Goal: Transaction & Acquisition: Purchase product/service

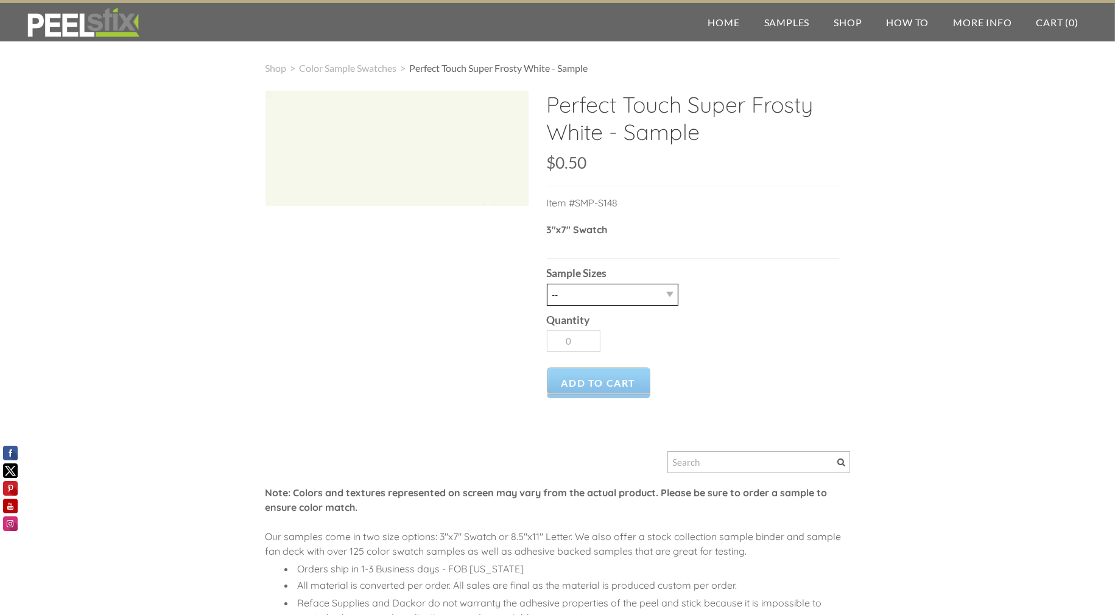
click at [588, 297] on select "-- 2.5" x 7" (No Peel and Stick) Swatch" at bounding box center [613, 295] width 132 height 22
select select "2.5" x 7" (No Peel and Stick) Swatch"
click at [547, 284] on select "-- 2.5" x 7" (No Peel and Stick) Swatch" at bounding box center [613, 295] width 132 height 22
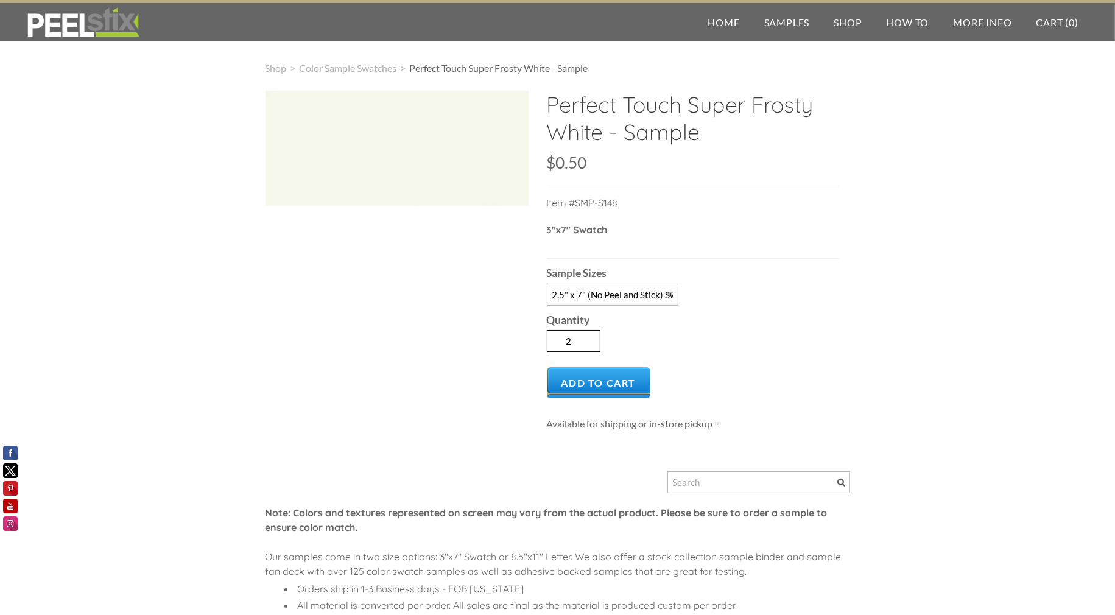
click at [592, 336] on input "2" at bounding box center [574, 341] width 54 height 22
type input "3"
click at [592, 336] on input "3" at bounding box center [574, 341] width 54 height 22
click at [597, 381] on span "Add to Cart" at bounding box center [599, 382] width 104 height 31
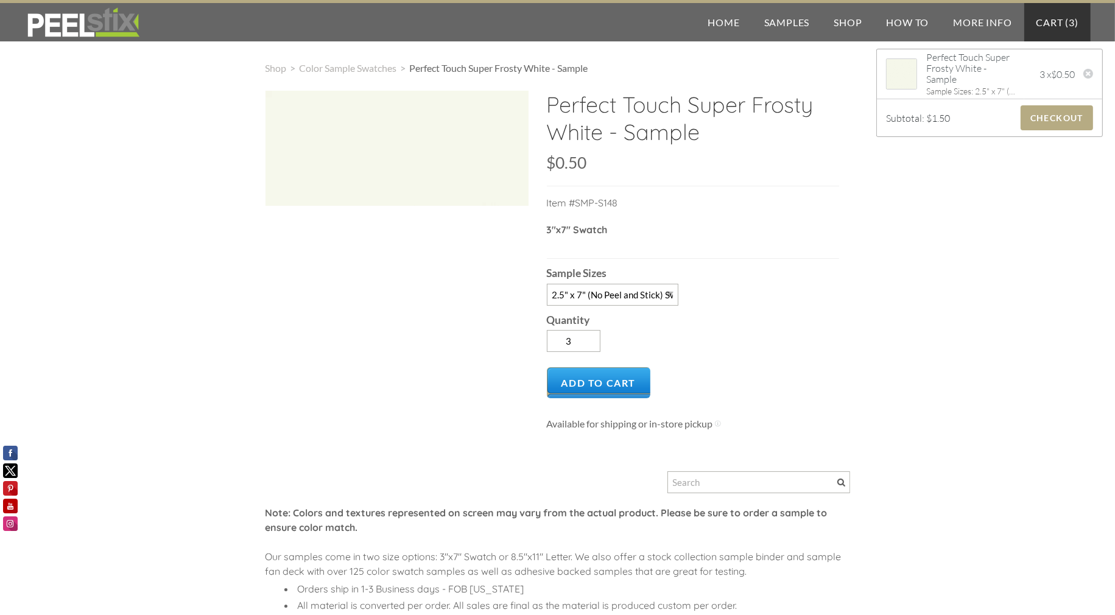
click at [687, 128] on h2 "Perfect Touch Super Frosty White - Sample" at bounding box center [693, 123] width 292 height 64
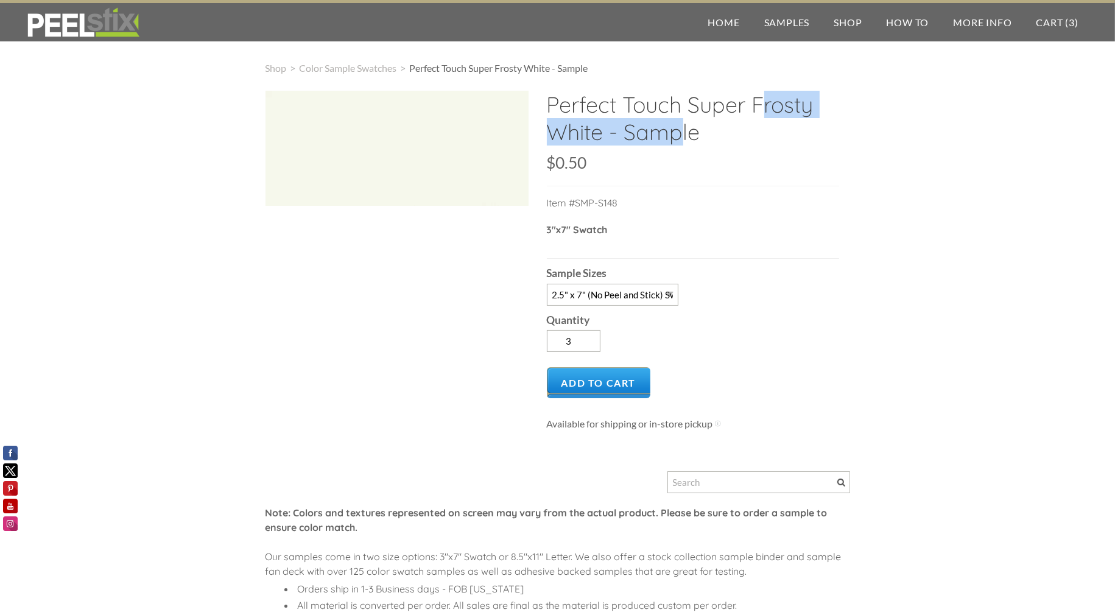
drag, startPoint x: 689, startPoint y: 102, endPoint x: 604, endPoint y: 137, distance: 92.3
click at [604, 137] on h2 "Perfect Touch Super Frosty White - Sample" at bounding box center [693, 123] width 292 height 64
copy h2 "Super Frosty White"
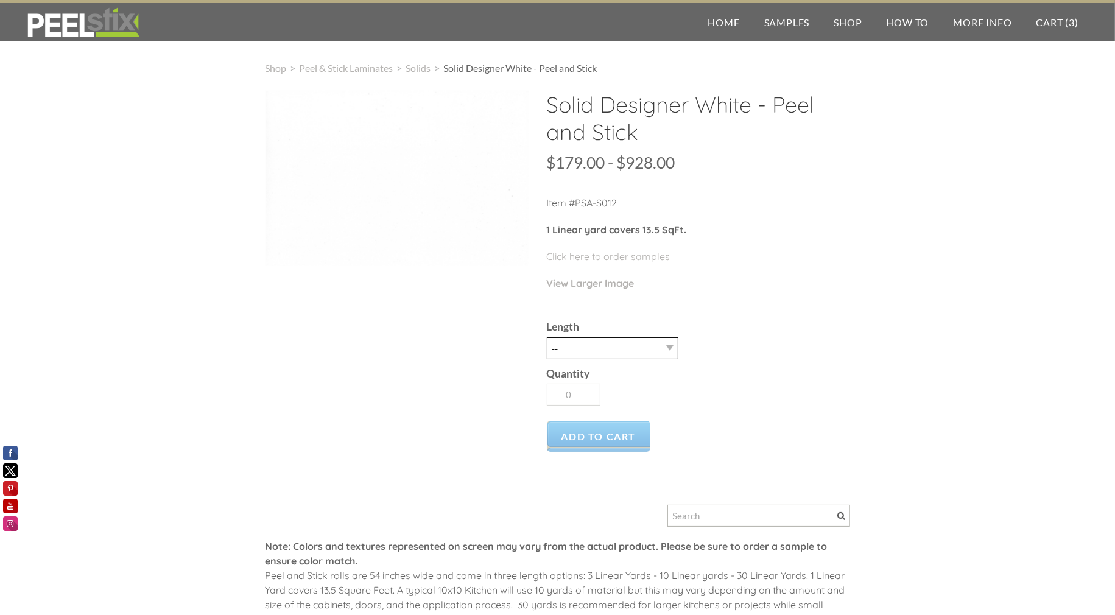
click at [626, 344] on select "-- 3LY 10LY 15LY 30LY" at bounding box center [613, 348] width 132 height 22
click at [627, 344] on select "-- 3LY 10LY 15LY 30LY" at bounding box center [613, 348] width 132 height 22
click at [675, 322] on label "Length" at bounding box center [693, 327] width 292 height 11
click at [675, 337] on select "-- 3LY 10LY 15LY 30LY" at bounding box center [613, 348] width 132 height 22
click at [690, 308] on div "Solid Designer White - Peel and Stick SKU: $179.00 179 928 $179.00 - $928.00 Un…" at bounding box center [693, 277] width 292 height 372
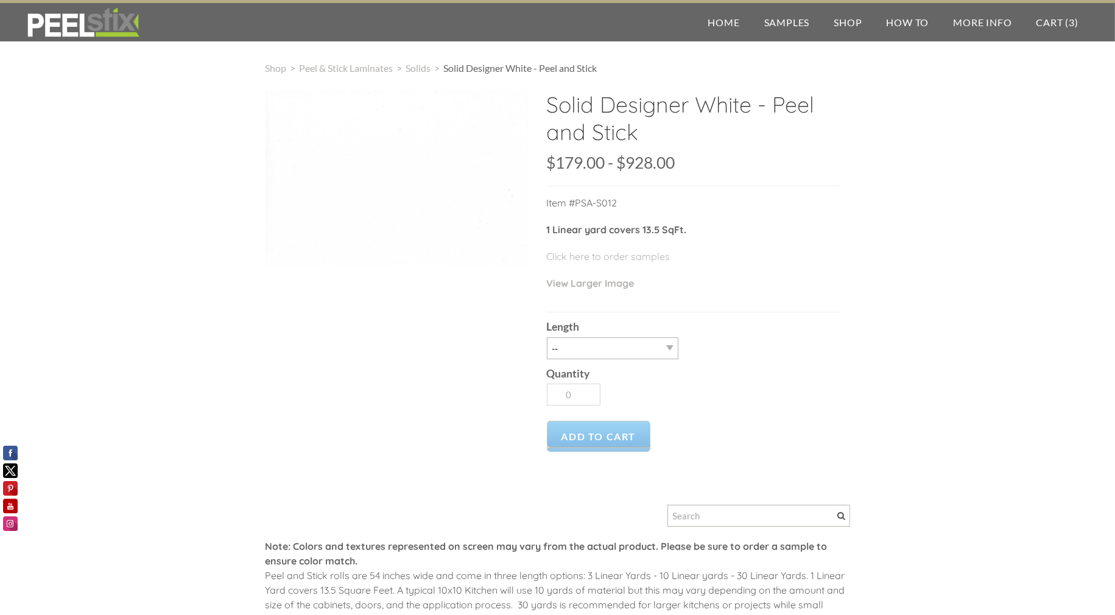
click at [689, 308] on div "Solid Designer White - Peel and Stick SKU: $179.00 179 928 $179.00 - $928.00 Un…" at bounding box center [693, 277] width 292 height 372
